Goal: Information Seeking & Learning: Compare options

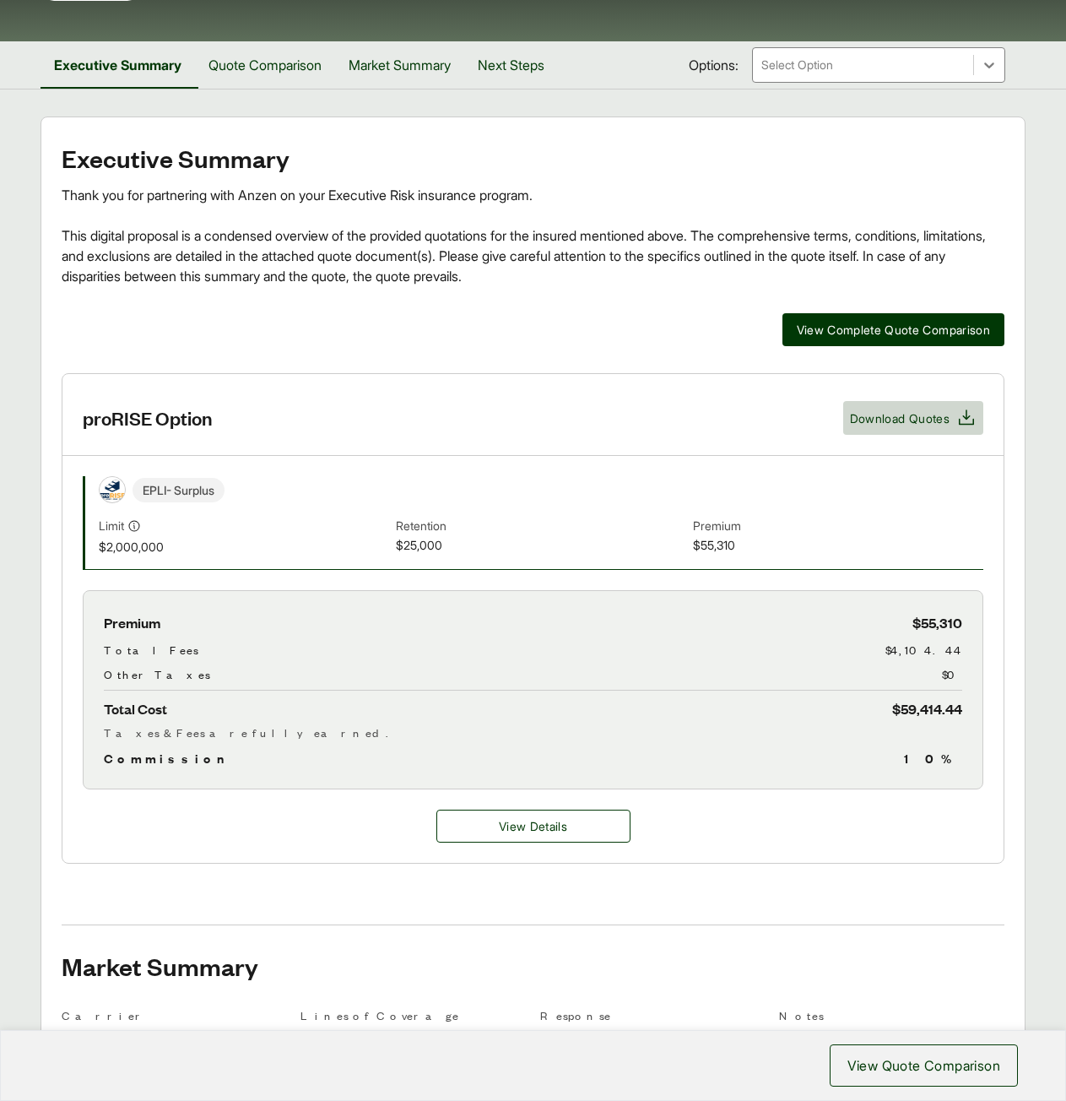
scroll to position [25, 0]
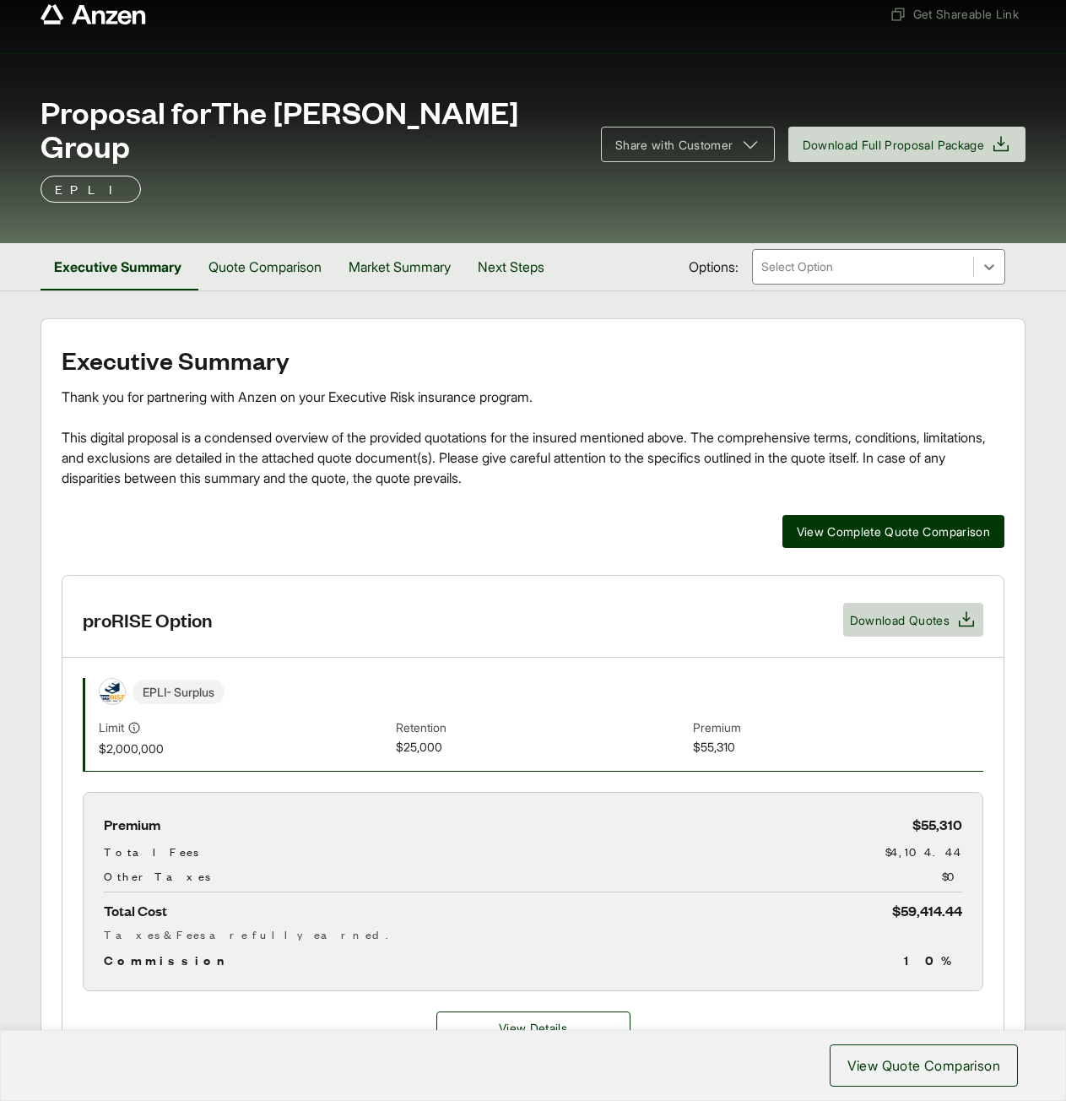
click at [540, 678] on div "EPLI - Surplus" at bounding box center [541, 691] width 885 height 27
click at [294, 243] on button "Quote Comparison" at bounding box center [265, 266] width 140 height 47
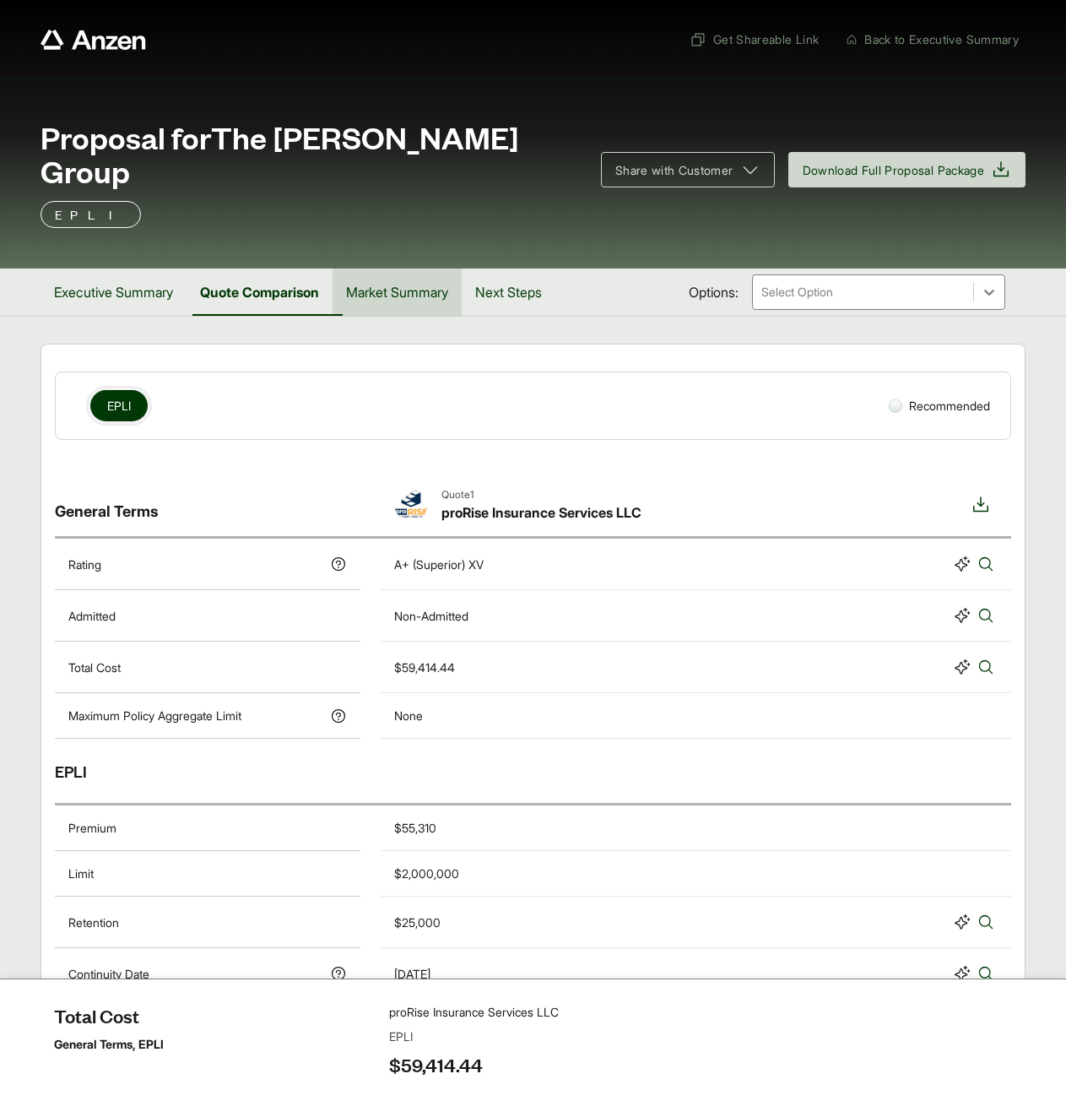
click at [367, 273] on button "Market Summary" at bounding box center [397, 291] width 129 height 47
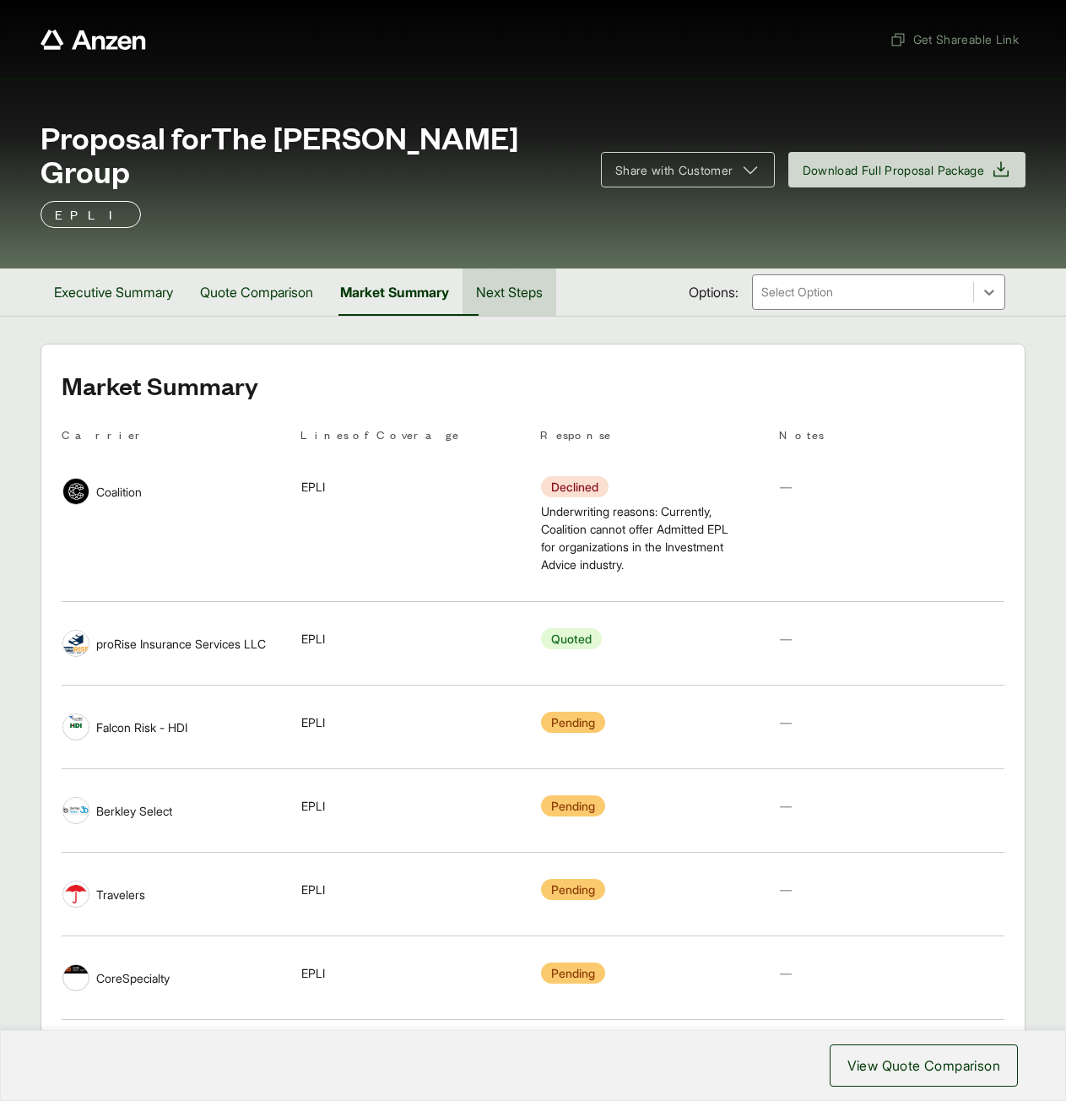
click at [491, 268] on button "Next Steps" at bounding box center [510, 291] width 94 height 47
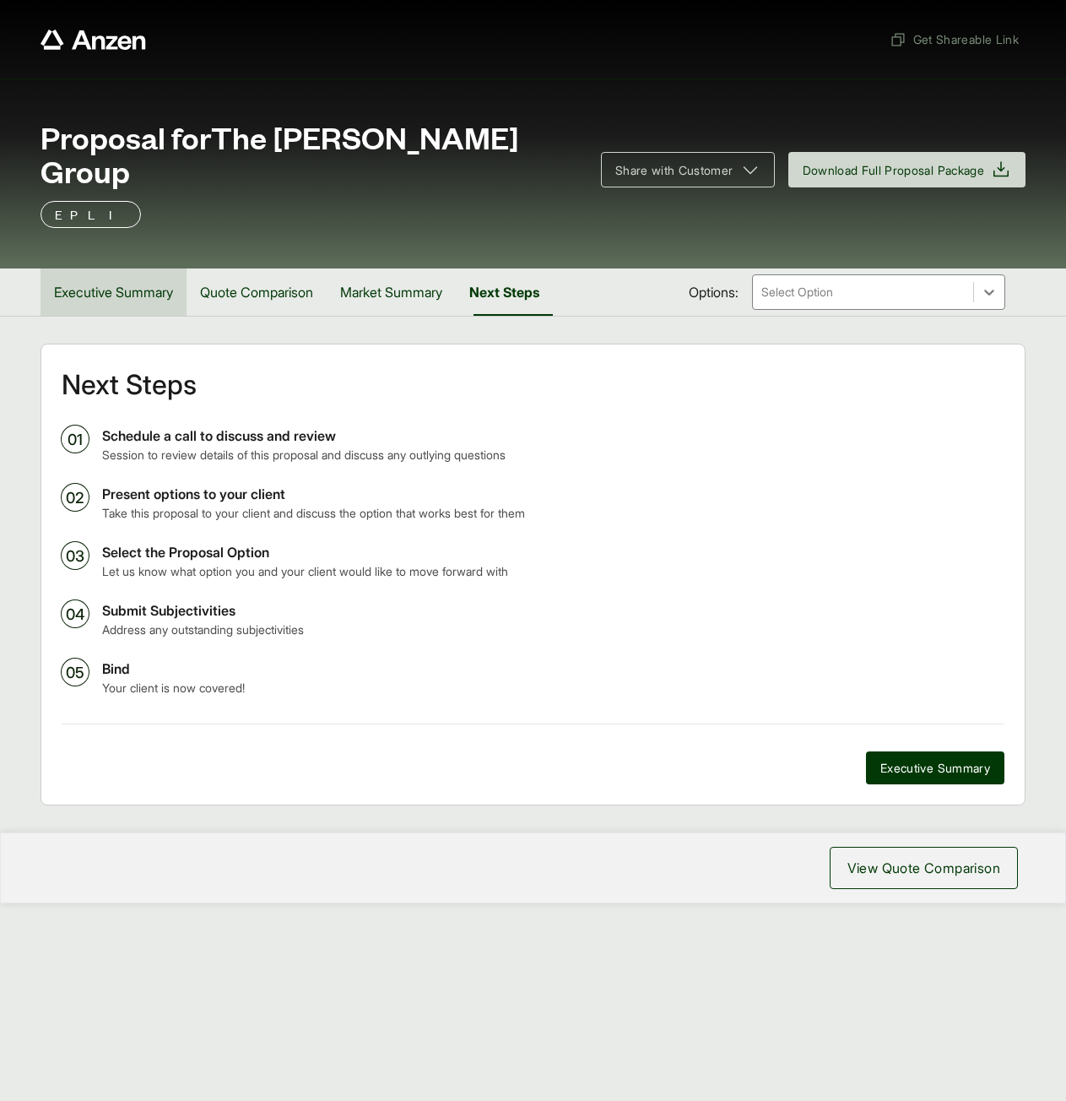
click at [125, 268] on button "Executive Summary" at bounding box center [114, 291] width 146 height 47
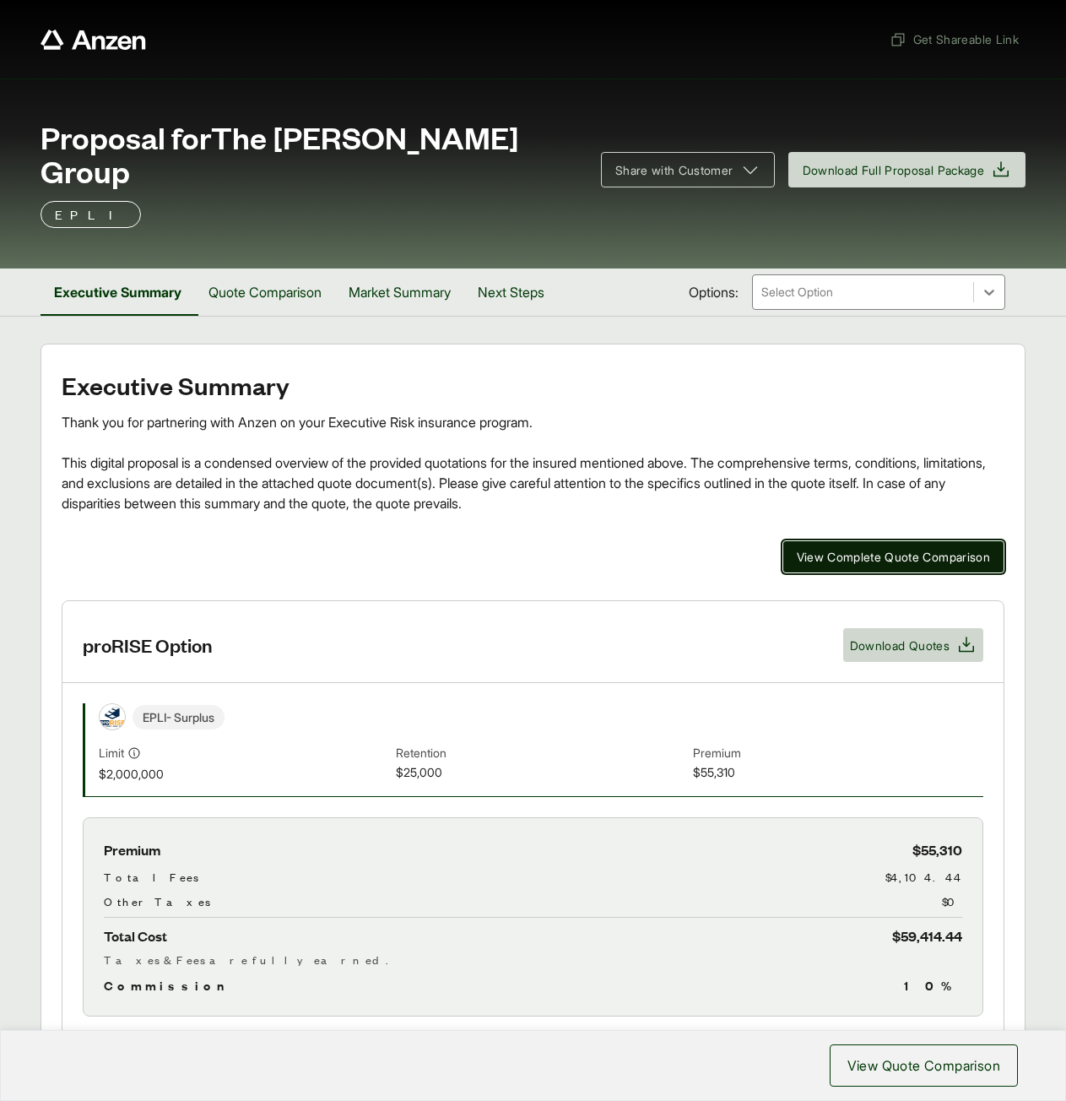
click at [842, 548] on span "View Complete Quote Comparison" at bounding box center [894, 557] width 194 height 18
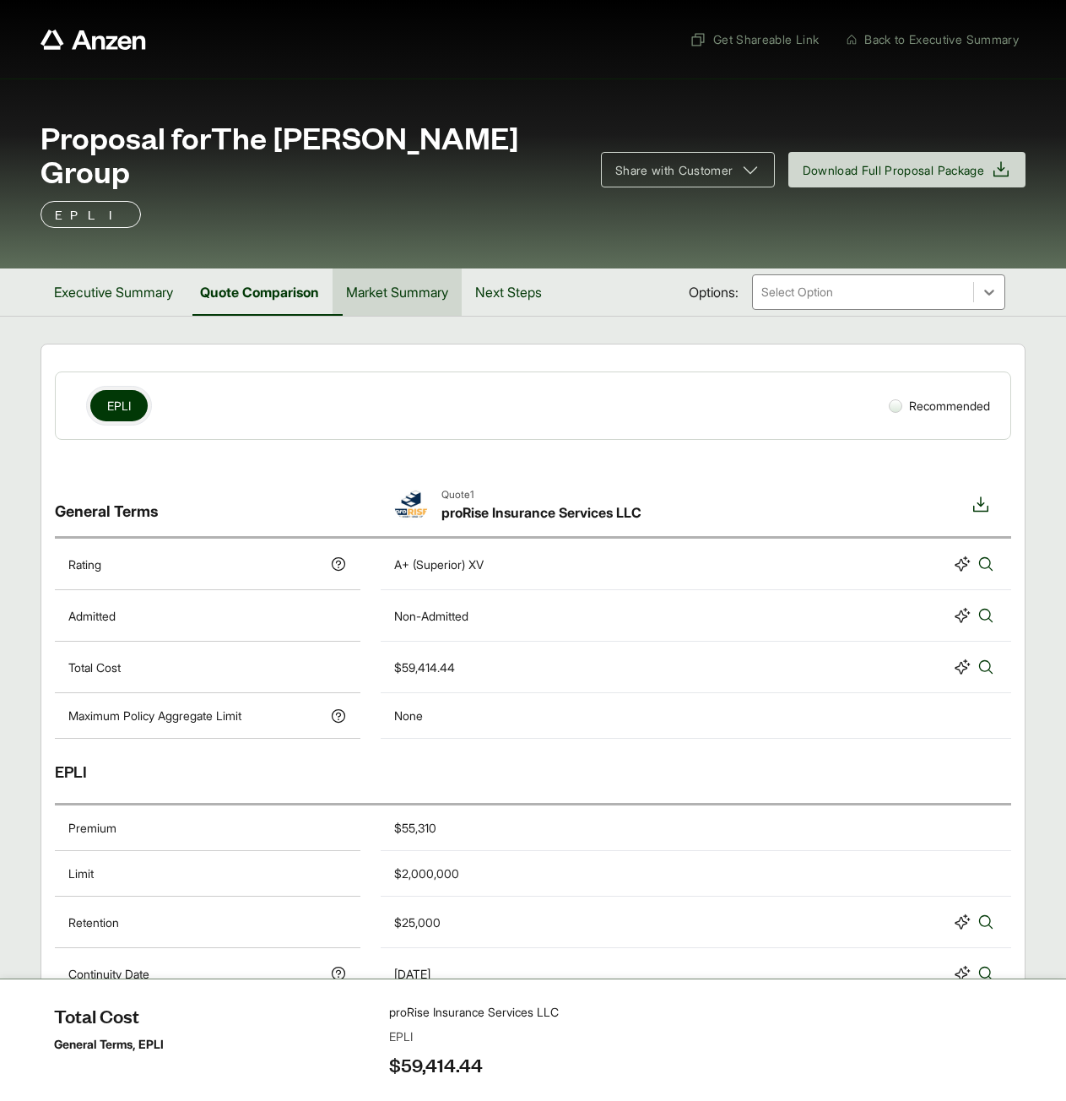
click at [425, 268] on button "Market Summary" at bounding box center [397, 291] width 129 height 47
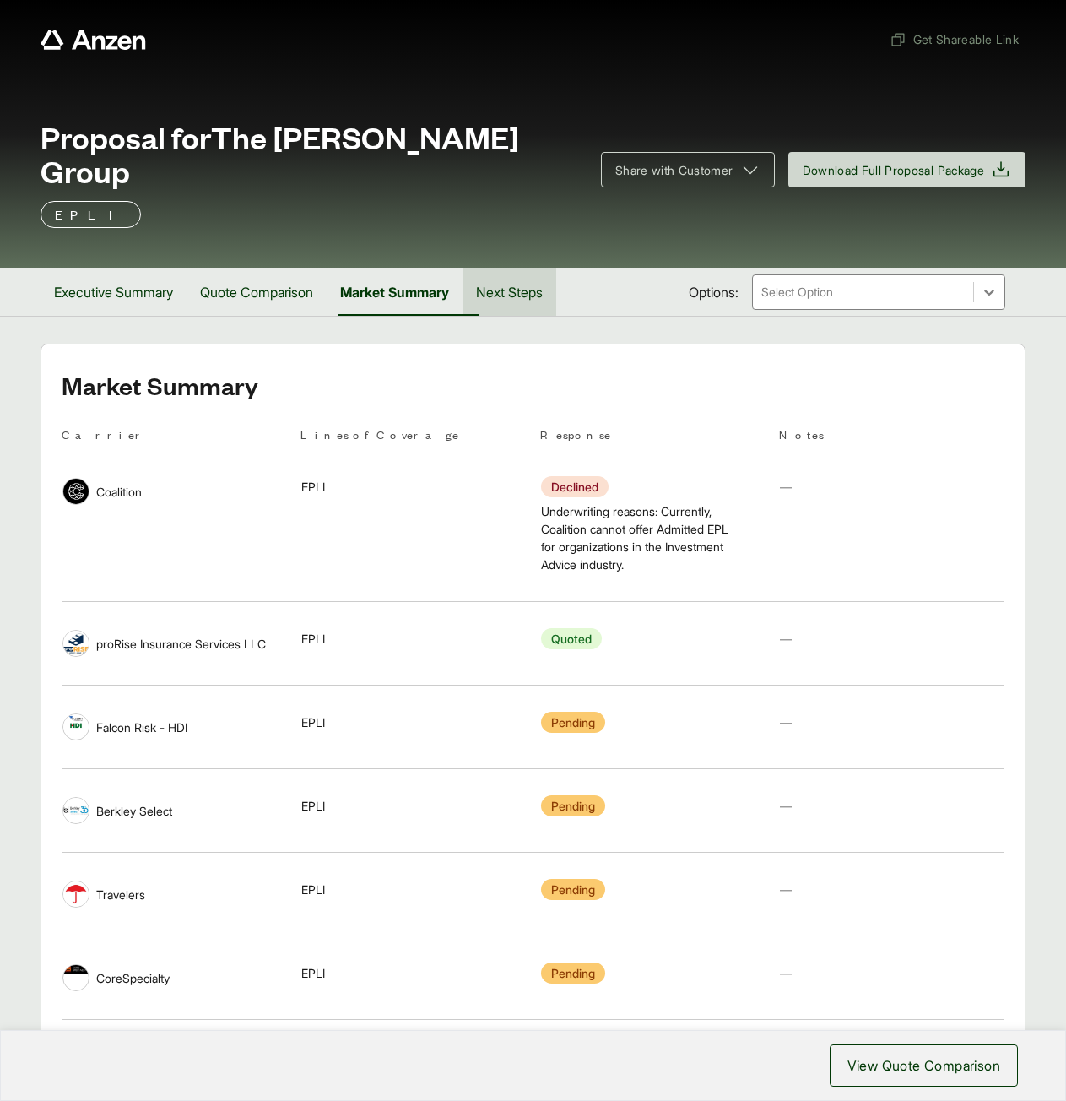
click at [550, 268] on button "Next Steps" at bounding box center [510, 291] width 94 height 47
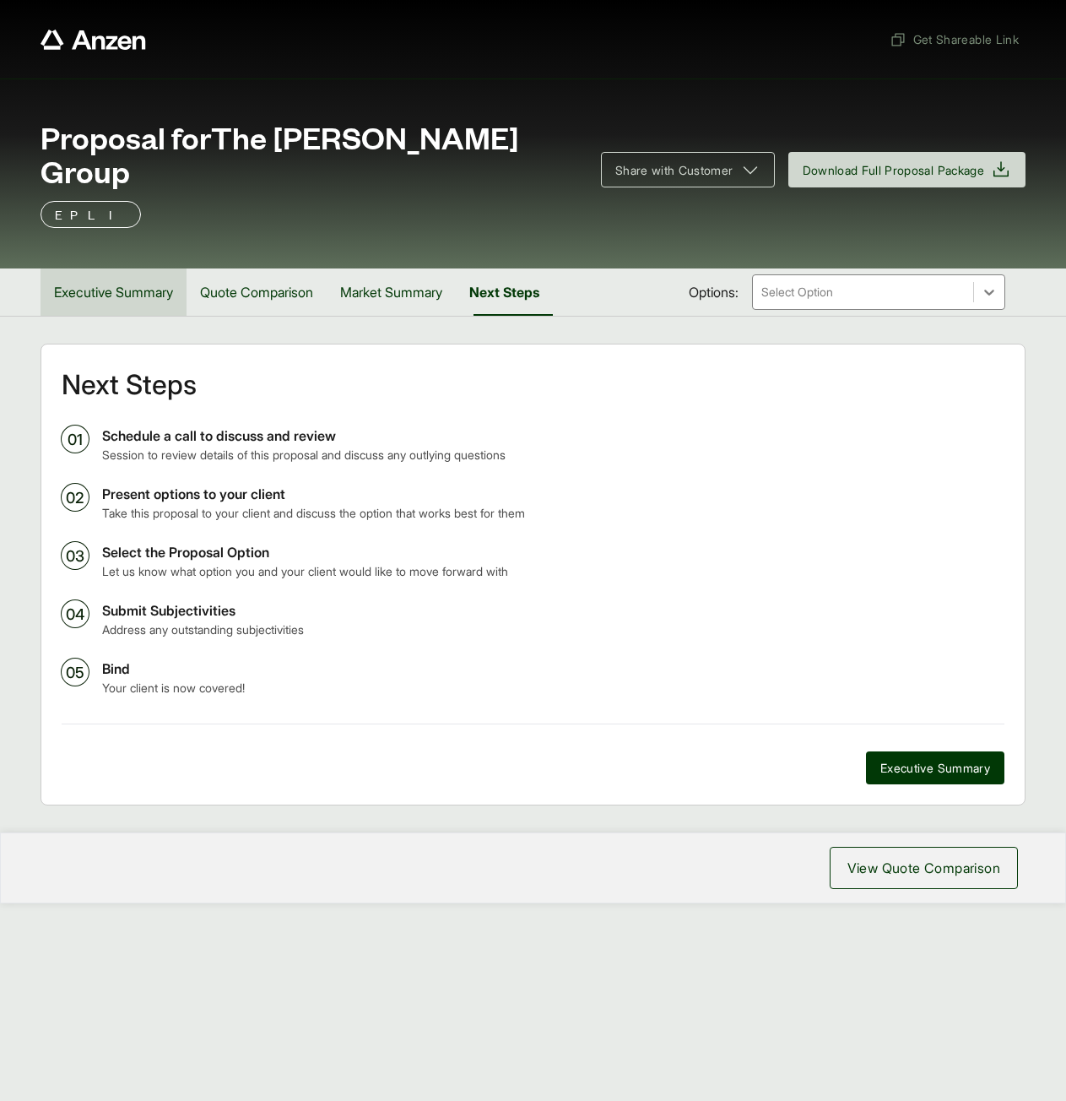
click at [136, 268] on button "Executive Summary" at bounding box center [114, 291] width 146 height 47
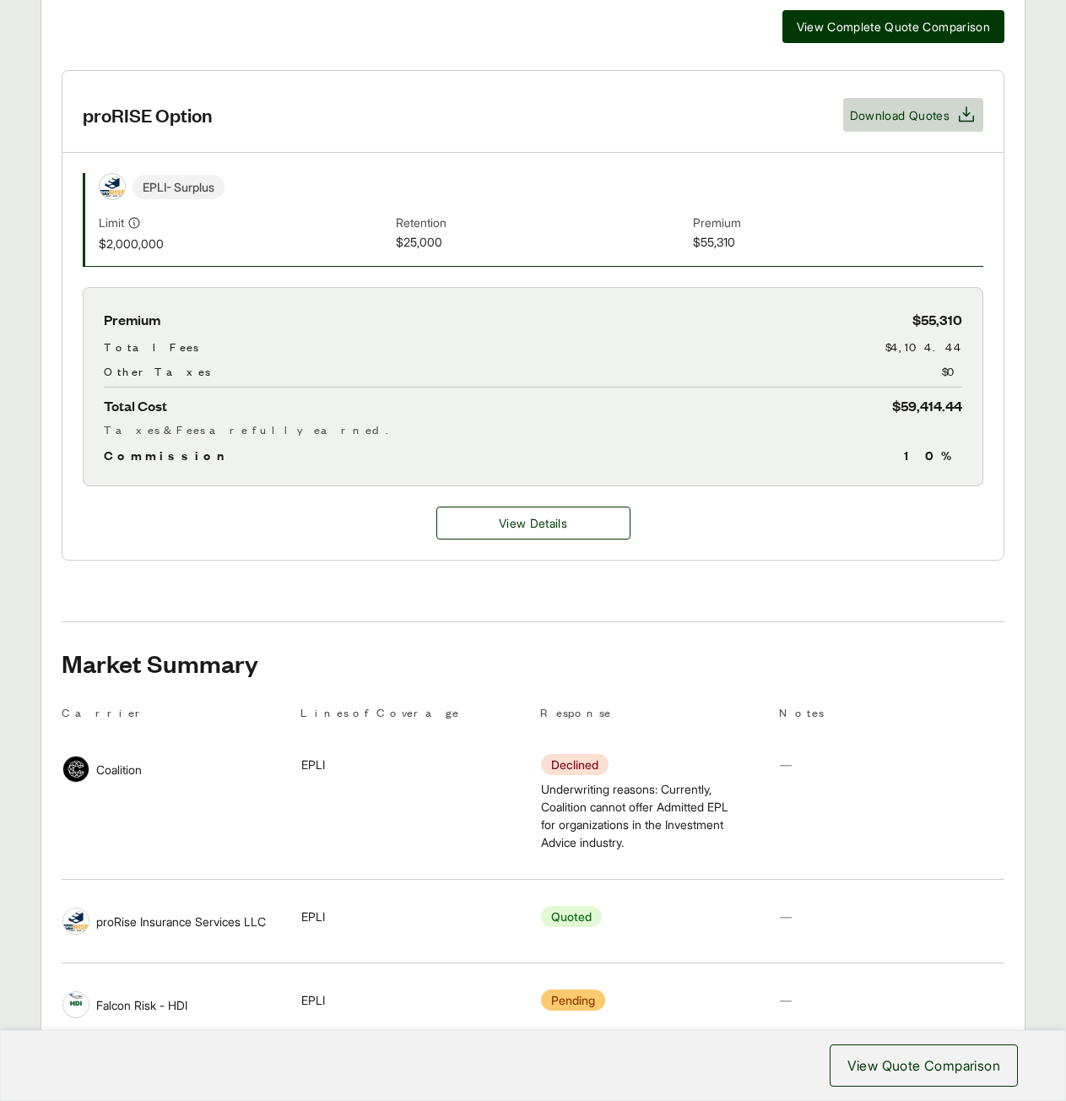
scroll to position [675, 0]
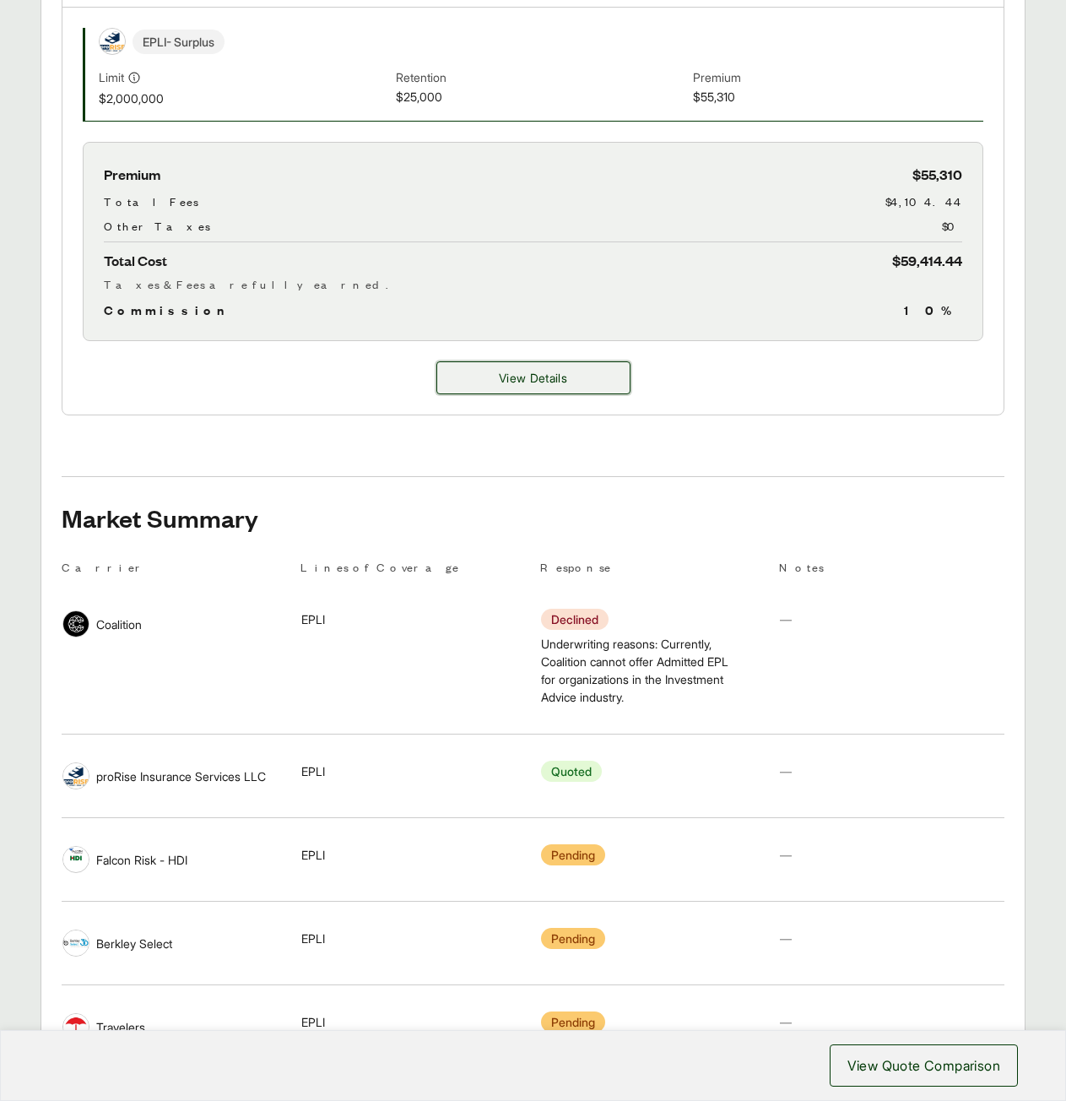
click at [478, 361] on button "View Details" at bounding box center [533, 377] width 194 height 33
click at [560, 369] on span "View Details" at bounding box center [533, 378] width 68 height 18
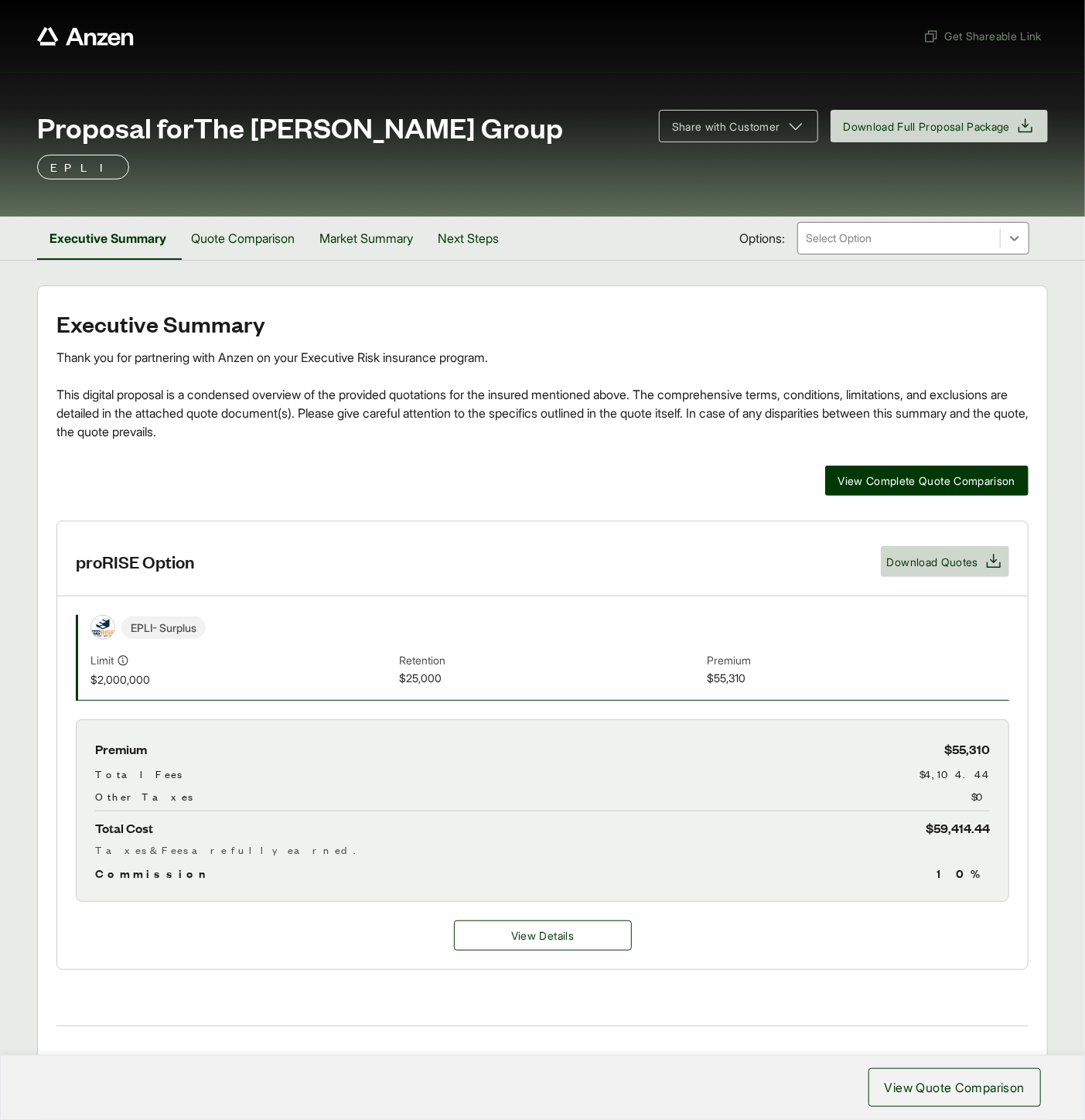
drag, startPoint x: 971, startPoint y: 1, endPoint x: 498, endPoint y: 345, distance: 584.9
click at [498, 345] on div "Executive Summary Thank you for partnering with Anzen on your Executive Risk in…" at bounding box center [542, 376] width 972 height 130
click at [551, 938] on span "View Details" at bounding box center [542, 936] width 62 height 16
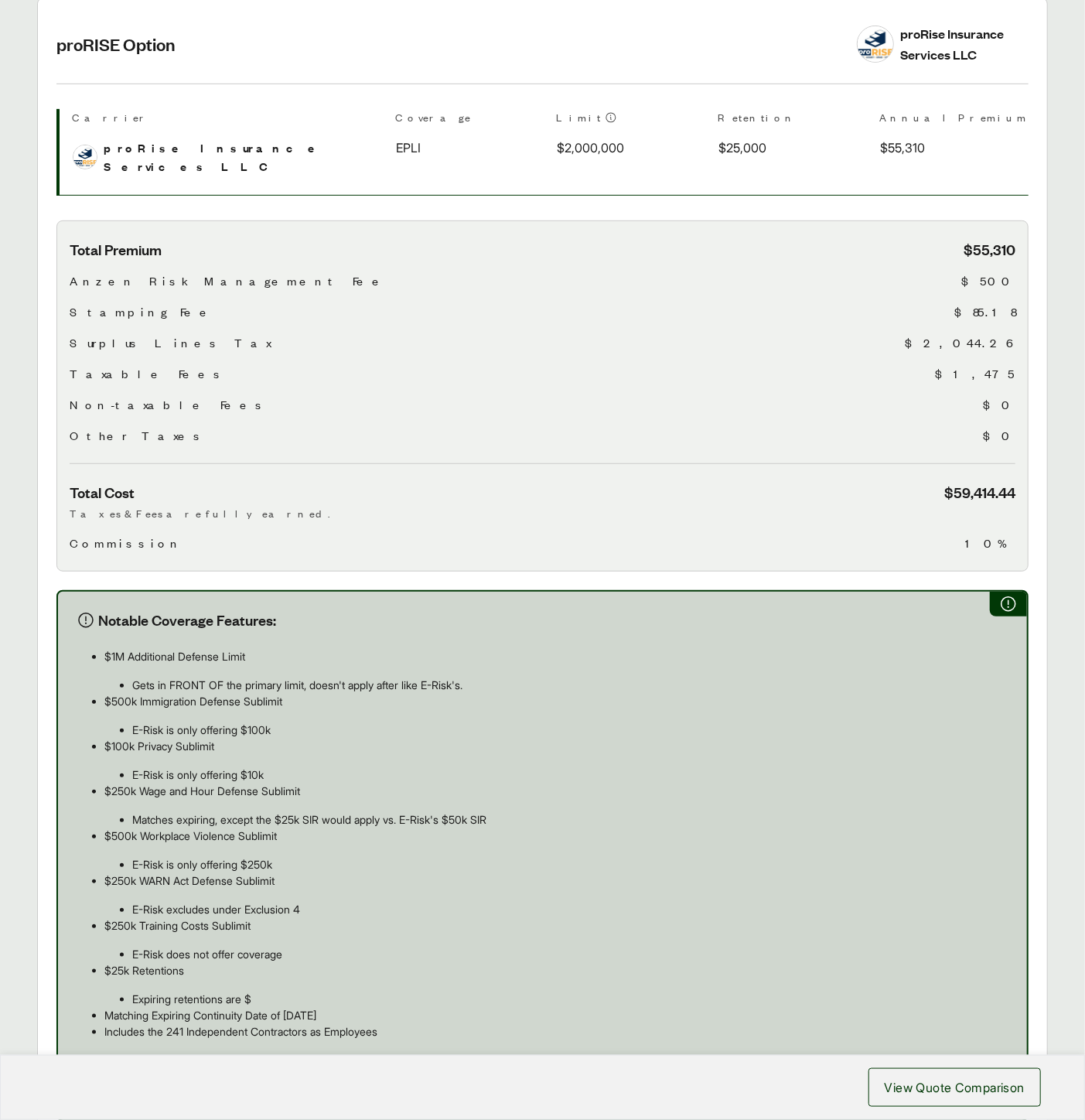
scroll to position [258, 0]
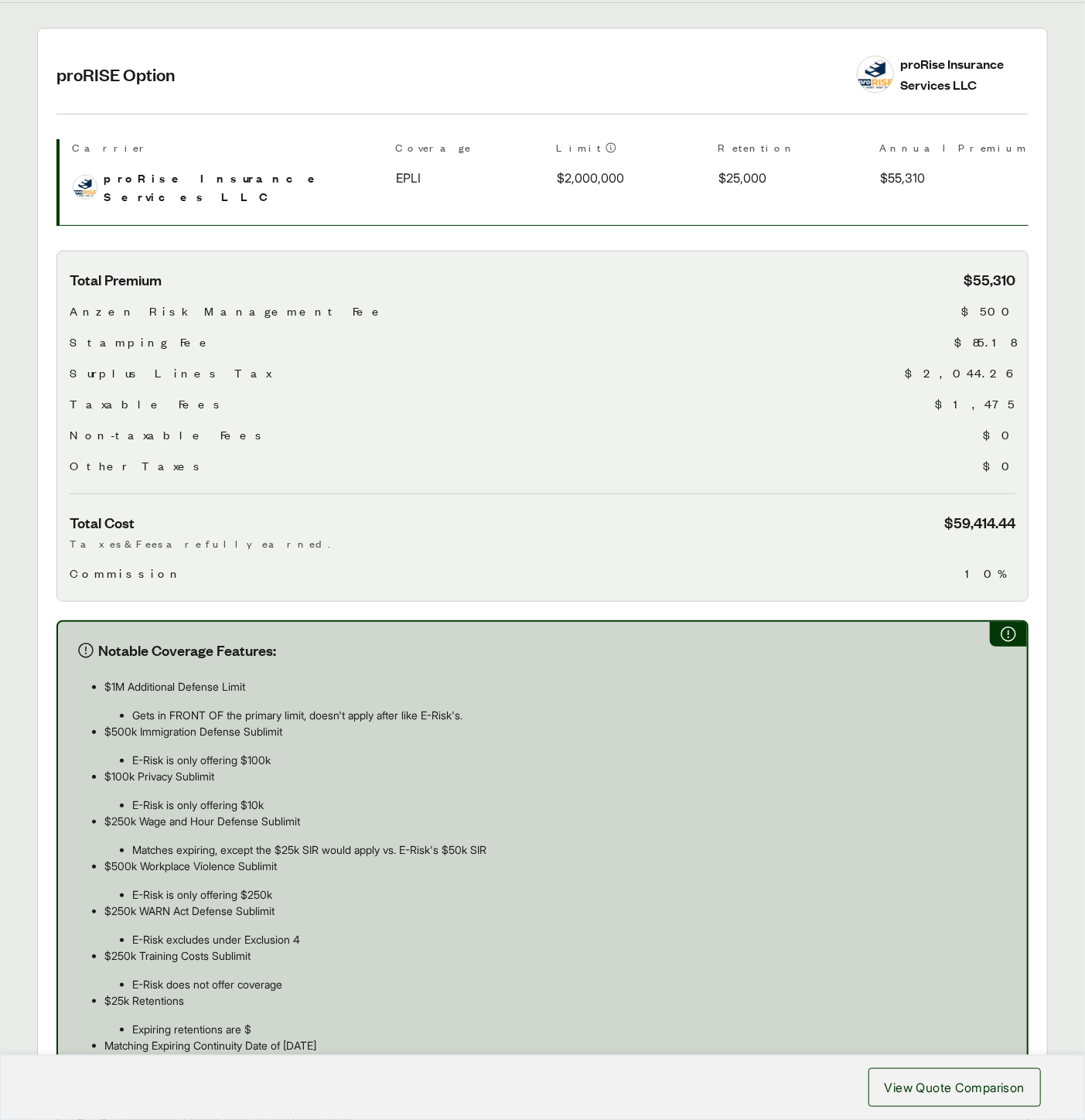
click at [615, 344] on div "Total Premium $55,310 Anzen Risk Management Fee $500 Stamping Fee $85.18 Surplu…" at bounding box center [542, 382] width 946 height 225
